Goal: Communication & Community: Answer question/provide support

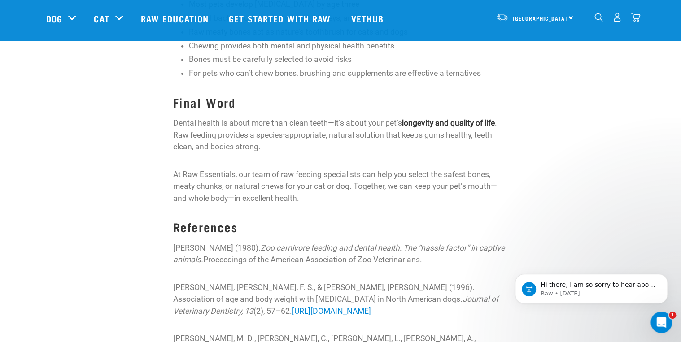
scroll to position [1479, 0]
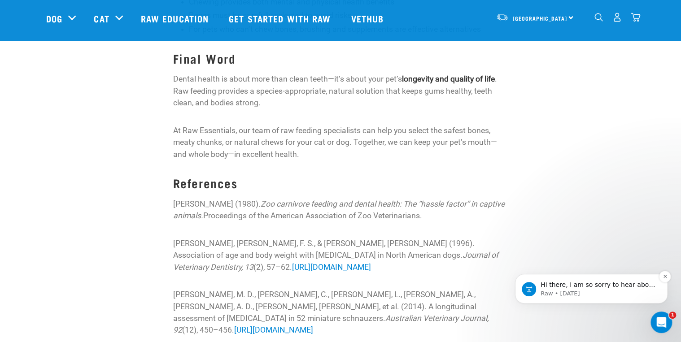
click at [570, 283] on p "Hi there, I am so sorry to hear about your poor cat! I would recommend trying o…" at bounding box center [599, 285] width 116 height 9
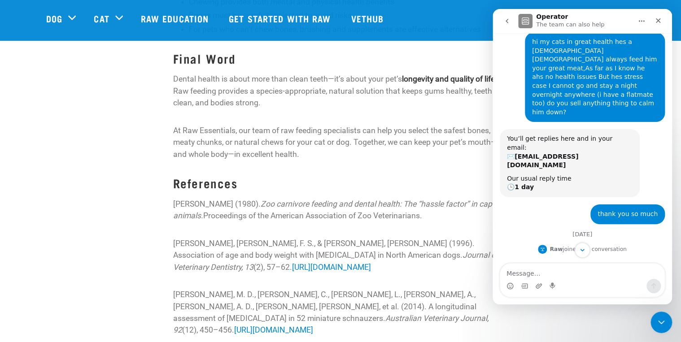
scroll to position [177, 0]
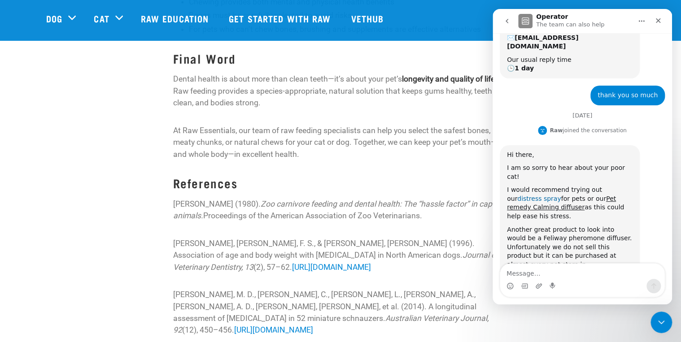
click at [561, 195] on link "distress spray" at bounding box center [539, 198] width 44 height 7
click at [579, 195] on link "Pet remedy Calming diffuser" at bounding box center [561, 203] width 109 height 16
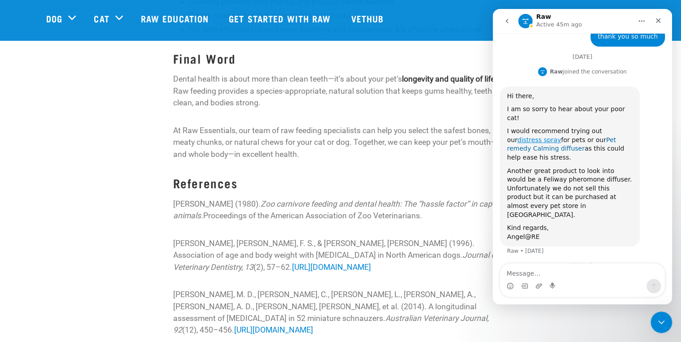
scroll to position [251, 0]
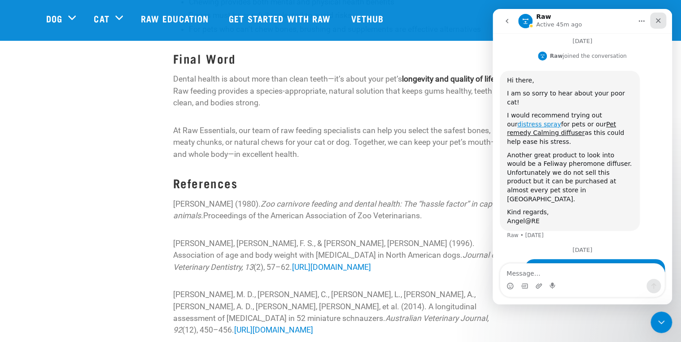
click at [660, 20] on icon "Close" at bounding box center [658, 20] width 7 height 7
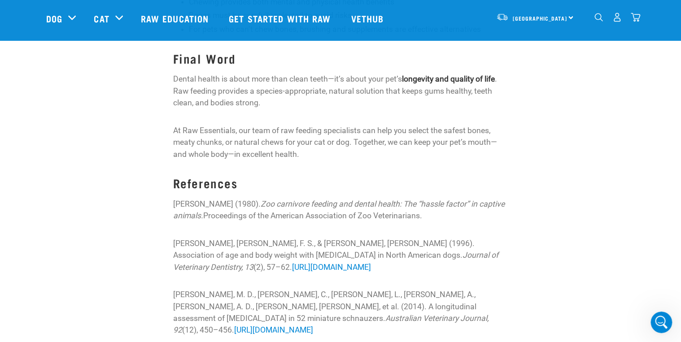
scroll to position [251, 0]
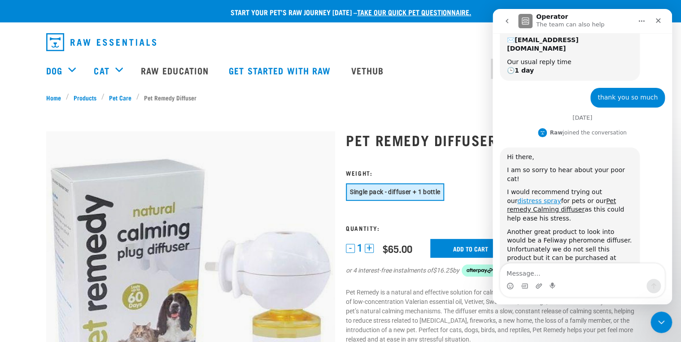
scroll to position [177, 0]
click at [657, 19] on icon "Close" at bounding box center [658, 20] width 5 height 5
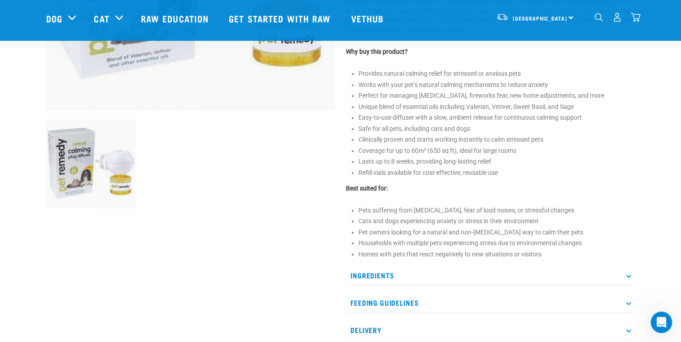
scroll to position [249, 0]
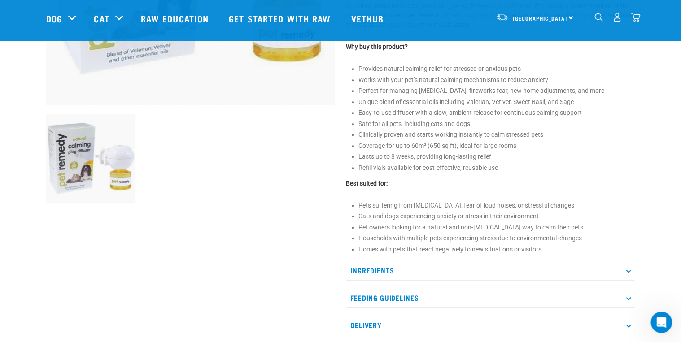
click at [629, 273] on p "Ingredients" at bounding box center [490, 271] width 289 height 20
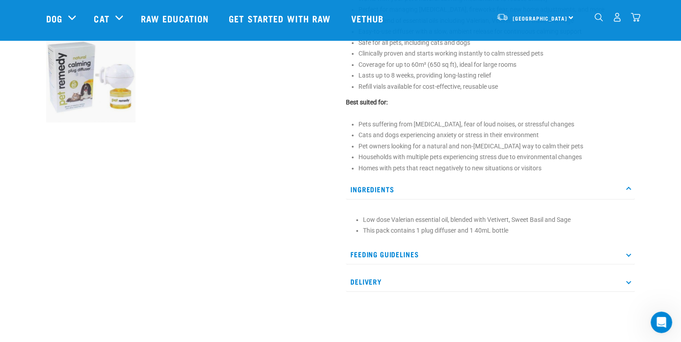
scroll to position [373, 0]
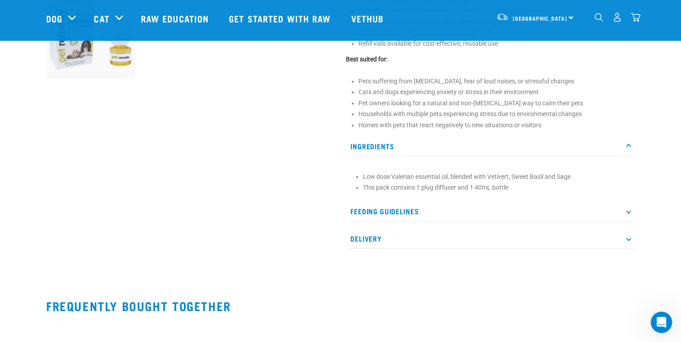
click at [629, 212] on icon at bounding box center [628, 211] width 5 height 5
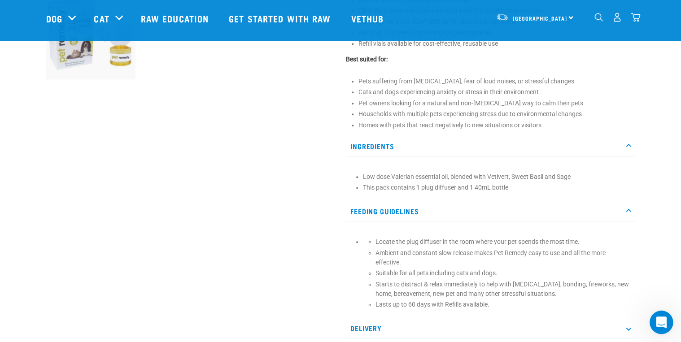
click at [659, 323] on icon "Open Intercom Messenger" at bounding box center [660, 321] width 15 height 15
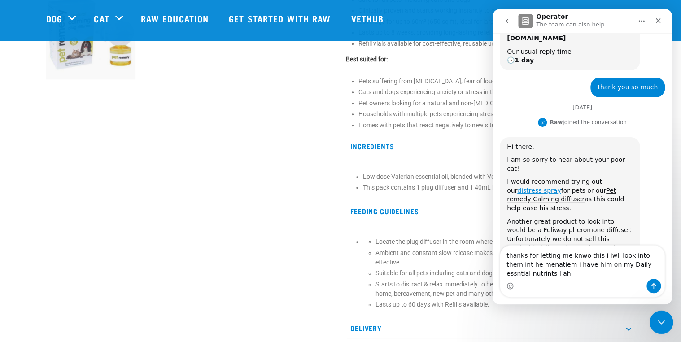
scroll to position [195, 0]
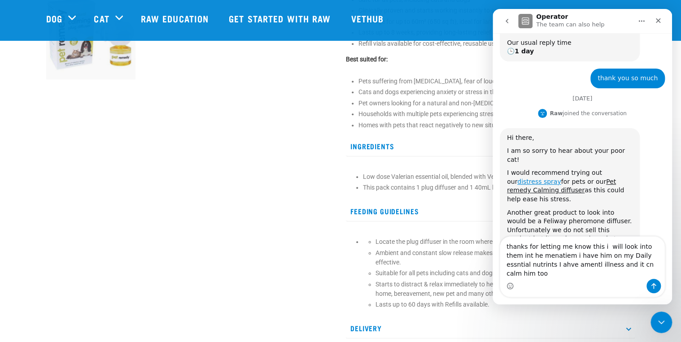
click at [290, 298] on div at bounding box center [191, 15] width 300 height 671
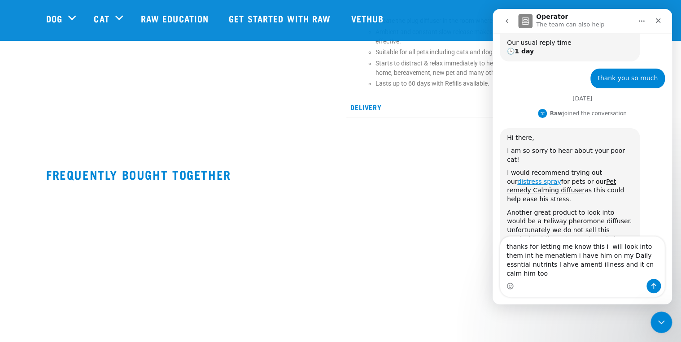
scroll to position [589, 0]
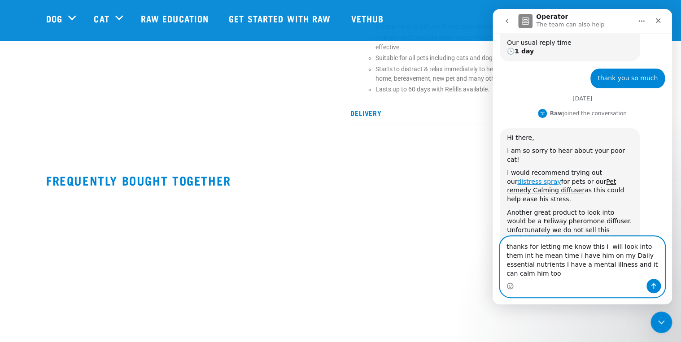
click at [661, 274] on textarea "thanks for letting me know this i will look into them int he mean time i have h…" at bounding box center [582, 258] width 164 height 42
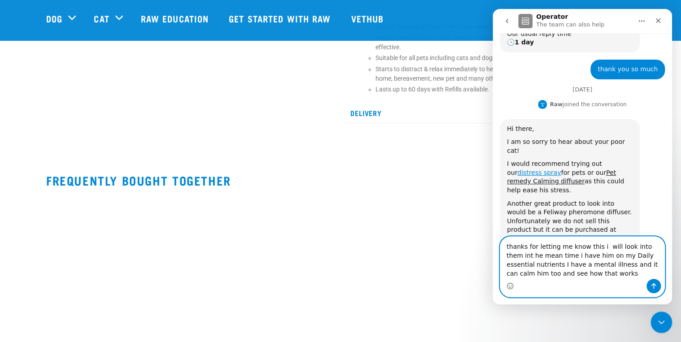
click at [576, 273] on textarea "thanks for letting me know this i will look into them int he mean time i have h…" at bounding box center [582, 258] width 164 height 42
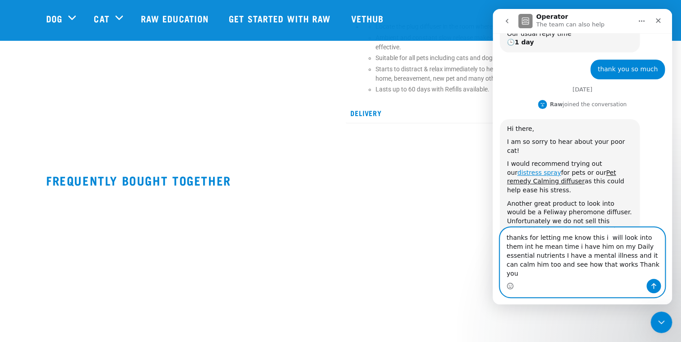
click at [658, 243] on textarea "thanks for letting me know this i will look into them int he mean time i have h…" at bounding box center [582, 253] width 164 height 51
click at [572, 272] on textarea "thanks for letting me know this i will look into them in the mean time i have h…" at bounding box center [582, 253] width 164 height 51
type textarea "thanks for letting me know this i will look into them in the mean time i have h…"
click at [652, 281] on button "Send a message…" at bounding box center [654, 286] width 14 height 14
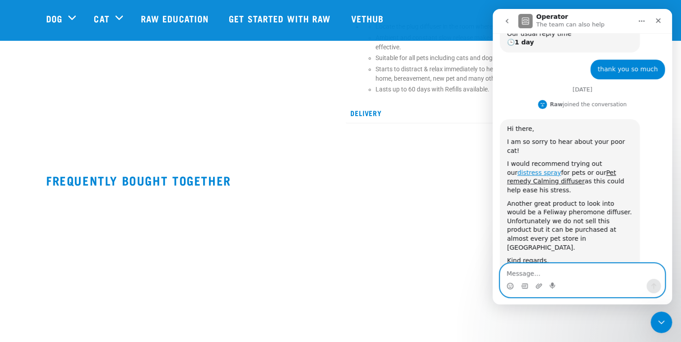
scroll to position [251, 0]
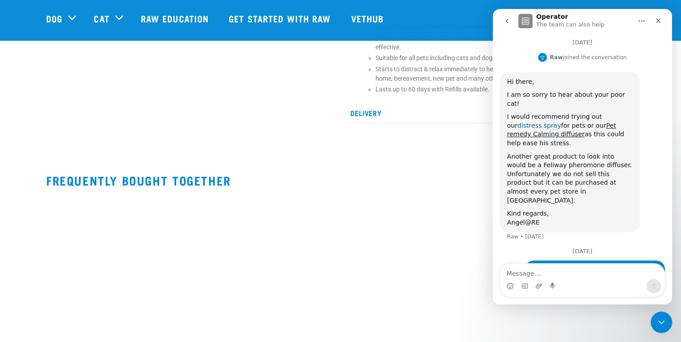
click at [561, 122] on link "distress spray" at bounding box center [539, 125] width 44 height 7
click at [512, 271] on textarea "Message…" at bounding box center [582, 271] width 164 height 15
click at [660, 21] on icon "Close" at bounding box center [658, 20] width 7 height 7
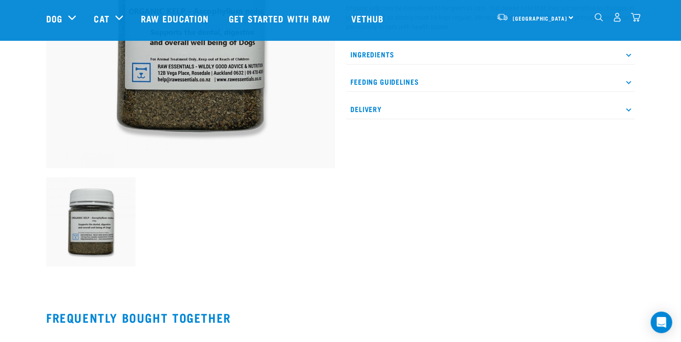
scroll to position [187, 0]
click at [626, 80] on icon at bounding box center [628, 81] width 5 height 5
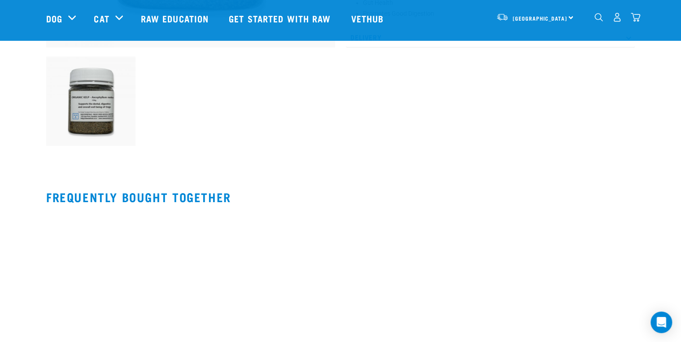
scroll to position [316, 0]
